Goal: Task Accomplishment & Management: Manage account settings

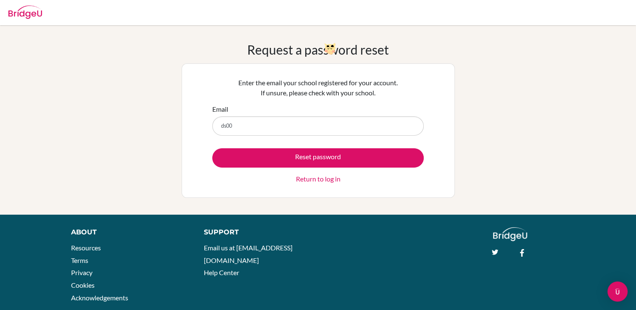
type input "[EMAIL_ADDRESS][PERSON_NAME][DOMAIN_NAME]"
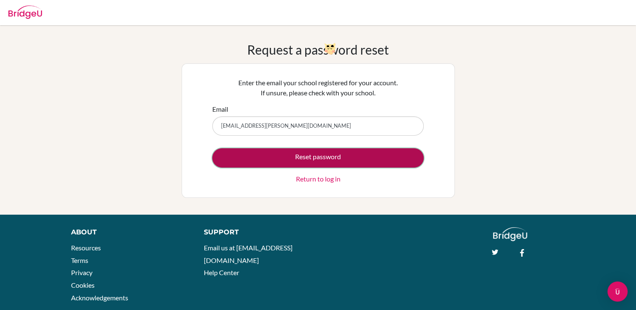
click at [290, 159] on button "Reset password" at bounding box center [317, 157] width 211 height 19
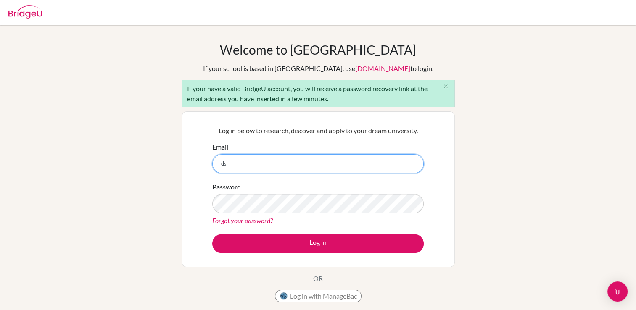
type input "[EMAIL_ADDRESS][PERSON_NAME][DOMAIN_NAME]"
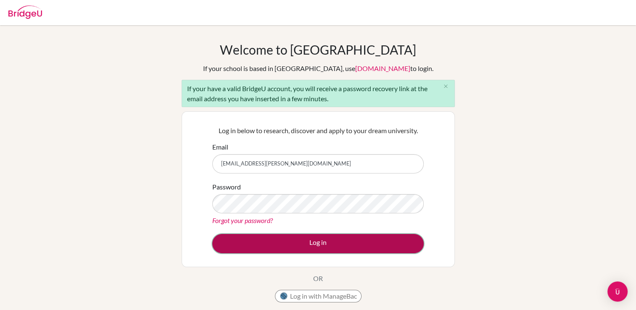
click at [278, 240] on button "Log in" at bounding box center [317, 243] width 211 height 19
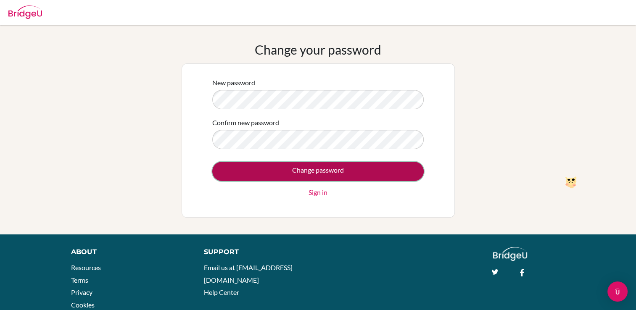
click at [355, 167] on input "Change password" at bounding box center [317, 171] width 211 height 19
